Goal: Find specific page/section: Find specific page/section

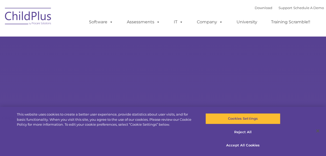
select select "MEDIUM"
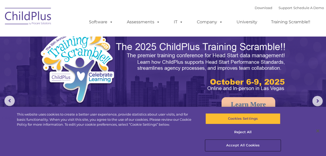
click at [249, 146] on button "Accept All Cookies" at bounding box center [242, 145] width 75 height 11
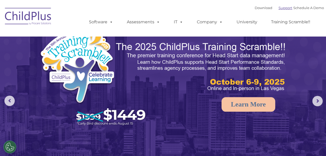
click at [279, 9] on link "Support" at bounding box center [285, 8] width 14 height 4
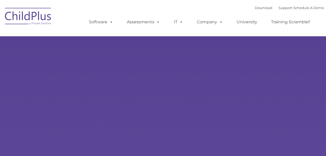
type input ""
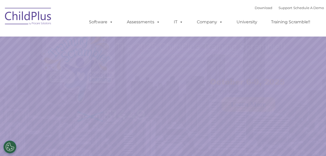
select select "MEDIUM"
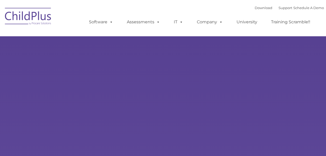
type input ""
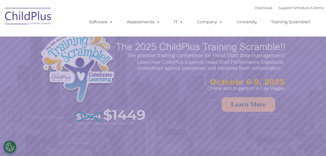
select select "MEDIUM"
